Goal: Check status: Check status

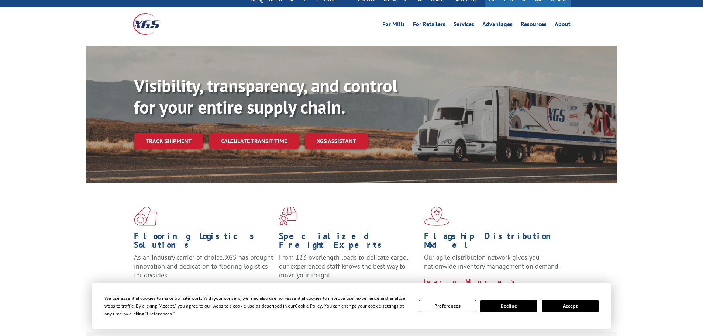
scroll to position [37, 0]
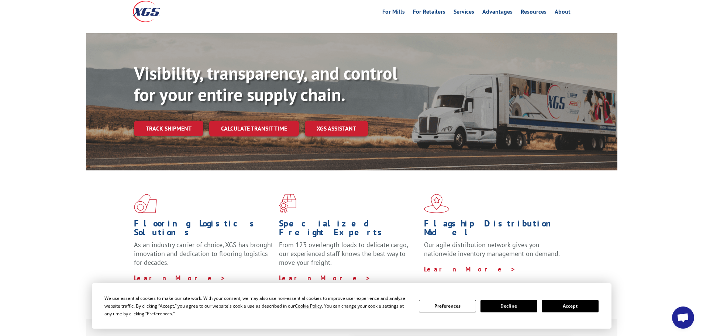
click at [567, 308] on button "Accept" at bounding box center [570, 306] width 57 height 13
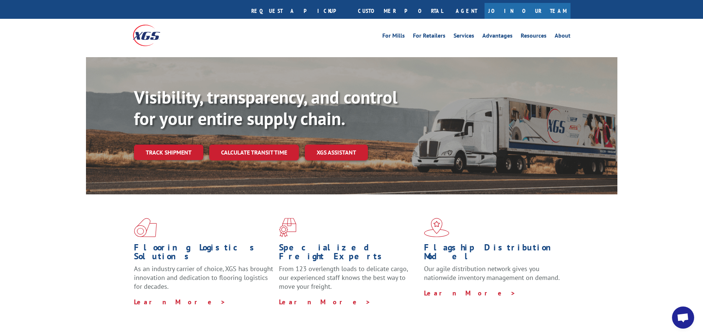
scroll to position [0, 0]
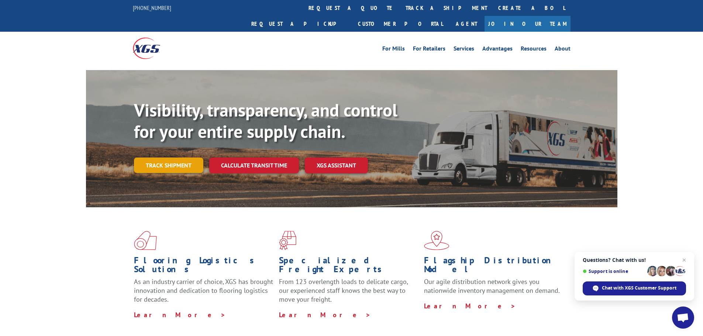
click at [170, 158] on link "Track shipment" at bounding box center [168, 165] width 69 height 15
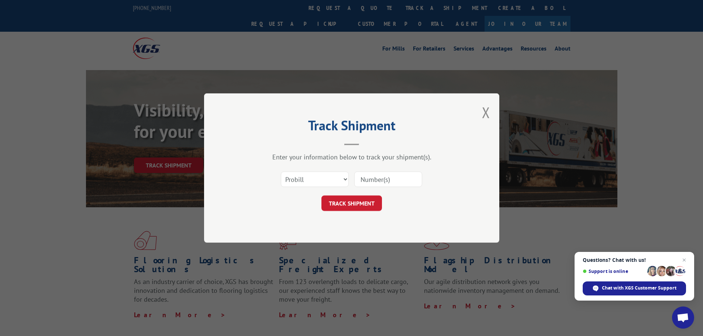
drag, startPoint x: 376, startPoint y: 175, endPoint x: 377, endPoint y: 179, distance: 3.8
click at [376, 179] on input at bounding box center [388, 179] width 68 height 15
paste input "17402742"
type input "17402742"
click at [348, 204] on button "TRACK SHIPMENT" at bounding box center [351, 203] width 61 height 15
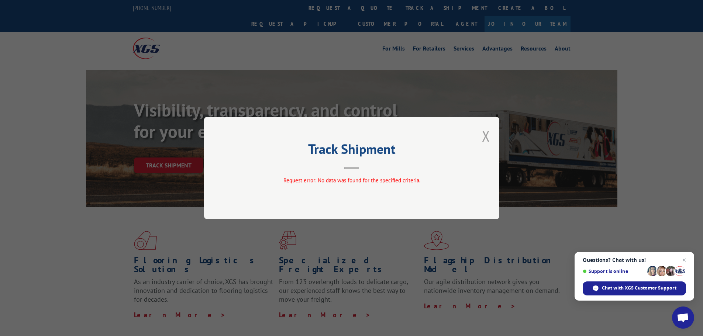
click at [487, 137] on button "Close modal" at bounding box center [486, 136] width 8 height 20
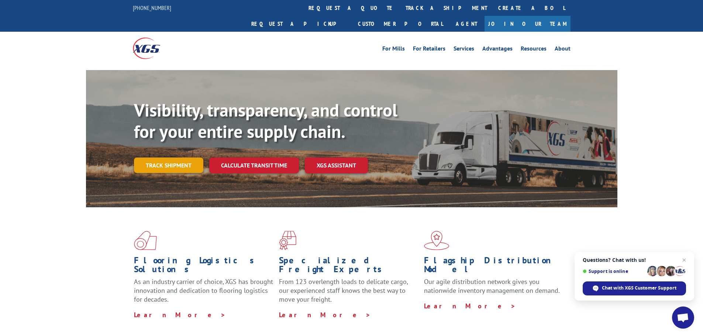
click at [169, 158] on link "Track shipment" at bounding box center [168, 165] width 69 height 15
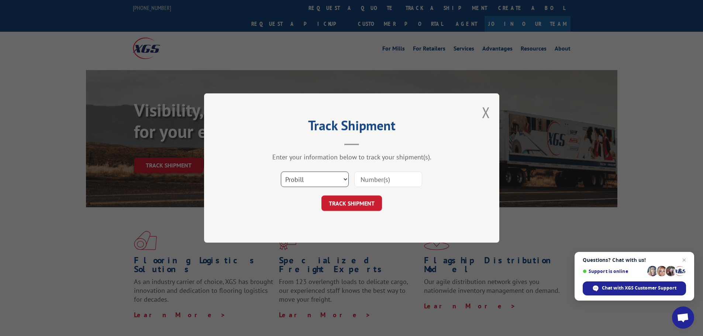
click at [320, 179] on select "Select category... Probill BOL PO" at bounding box center [315, 179] width 68 height 15
select select "bol"
click at [281, 172] on select "Select category... Probill BOL PO" at bounding box center [315, 179] width 68 height 15
paste input "17402742"
type input "17402742"
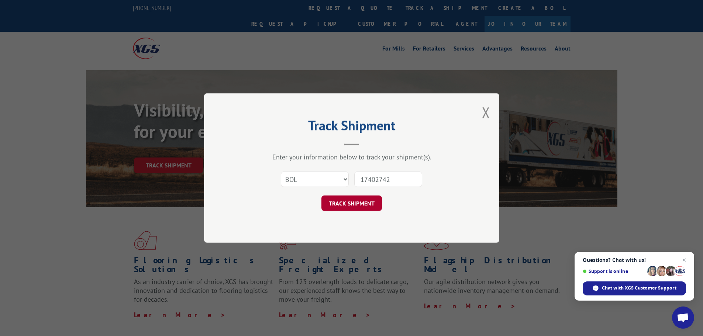
click at [352, 204] on button "TRACK SHIPMENT" at bounding box center [351, 203] width 61 height 15
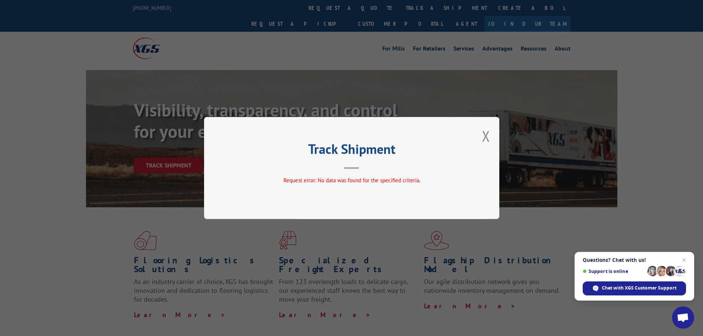
drag, startPoint x: 484, startPoint y: 140, endPoint x: 448, endPoint y: 149, distance: 37.0
click at [483, 141] on button "Close modal" at bounding box center [486, 136] width 8 height 20
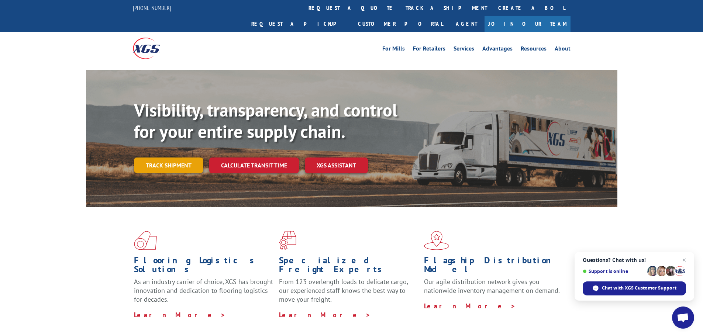
click at [175, 158] on link "Track shipment" at bounding box center [168, 165] width 69 height 15
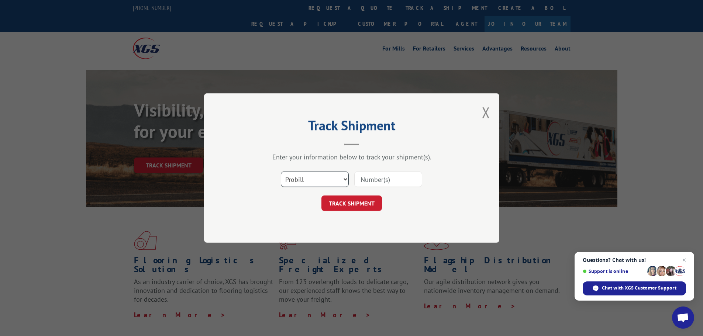
click at [293, 183] on select "Select category... Probill BOL PO" at bounding box center [315, 179] width 68 height 15
select select "po"
click at [281, 172] on select "Select category... Probill BOL PO" at bounding box center [315, 179] width 68 height 15
paste input "17402742"
type input "17402742"
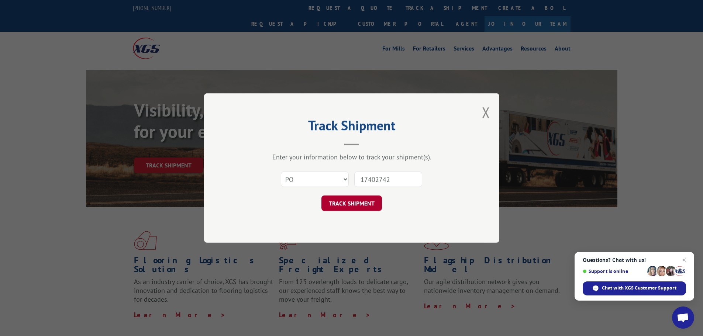
click at [360, 200] on button "TRACK SHIPMENT" at bounding box center [351, 203] width 61 height 15
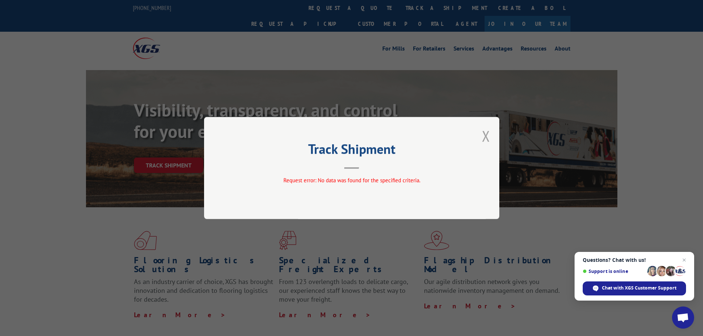
click at [483, 141] on button "Close modal" at bounding box center [486, 136] width 8 height 20
